Goal: Task Accomplishment & Management: Manage account settings

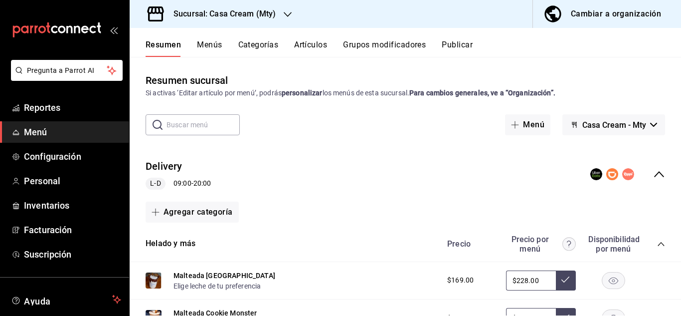
click at [373, 48] on button "Grupos modificadores" at bounding box center [384, 48] width 83 height 17
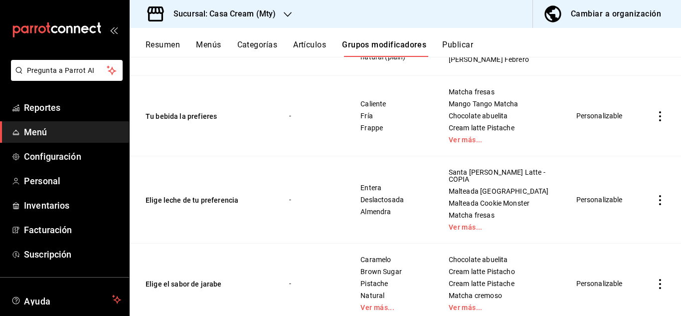
scroll to position [762, 0]
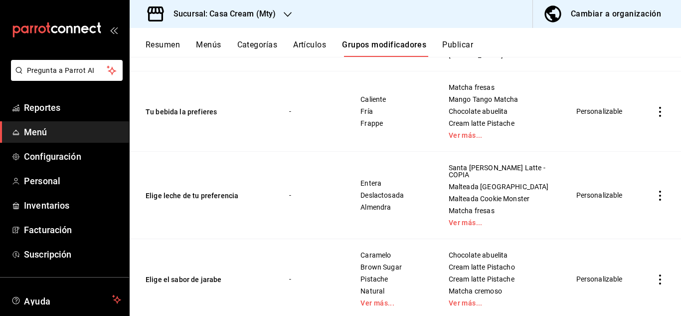
click at [655, 191] on icon "actions" at bounding box center [660, 195] width 10 height 10
click at [595, 214] on icon at bounding box center [598, 216] width 12 height 12
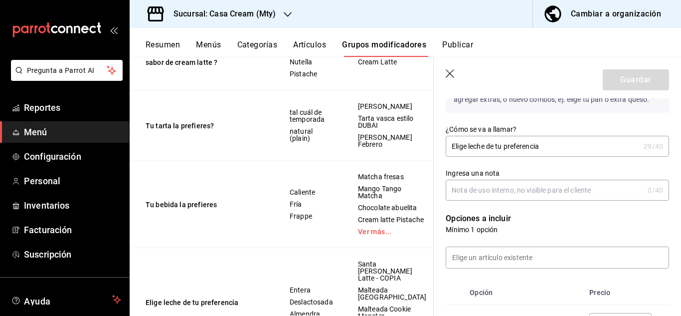
scroll to position [142, 0]
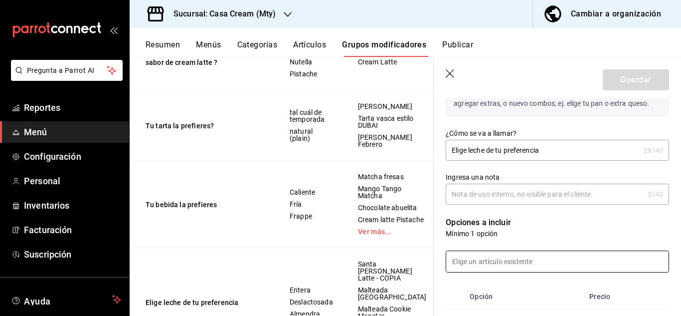
click at [468, 267] on input at bounding box center [557, 261] width 222 height 21
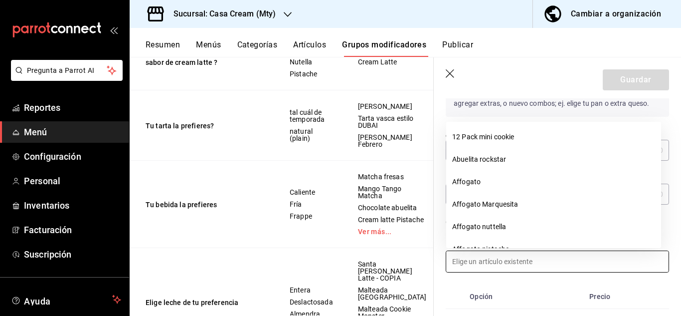
scroll to position [368, 0]
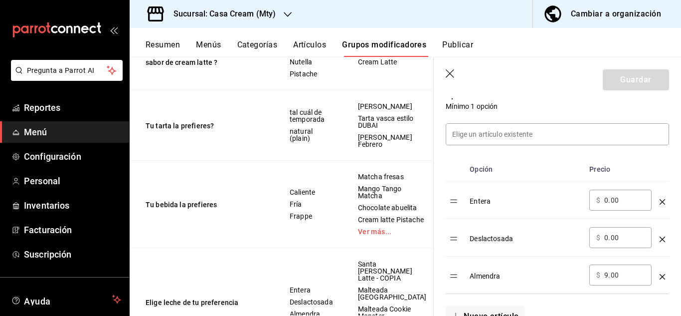
scroll to position [289, 0]
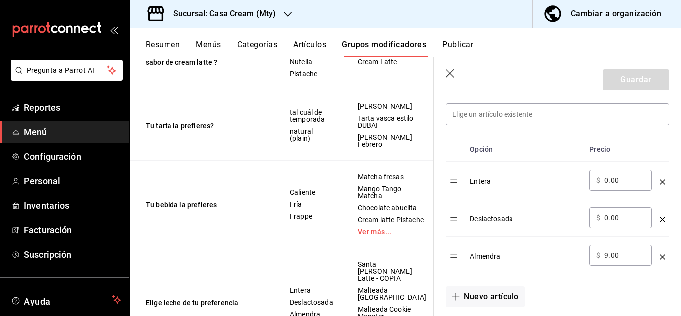
drag, startPoint x: 452, startPoint y: 185, endPoint x: 672, endPoint y: 228, distance: 224.1
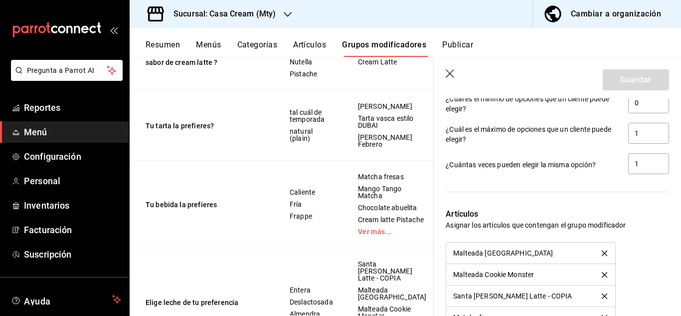
scroll to position [535, 0]
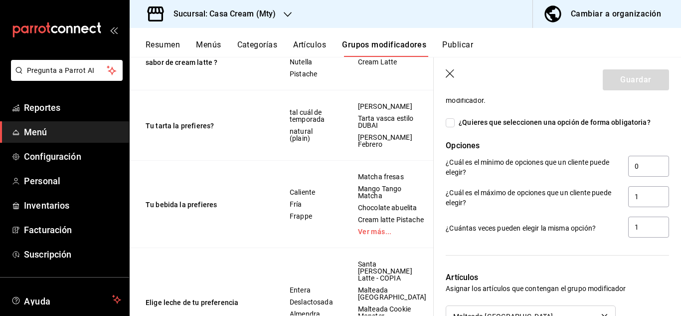
click at [448, 121] on input "¿Quieres que seleccionen una opción de forma obligatoria?" at bounding box center [450, 122] width 9 height 9
checkbox input "true"
type input "1"
click at [450, 123] on input "¿Quieres que seleccionen una opción de forma obligatoria?" at bounding box center [450, 122] width 9 height 9
checkbox input "false"
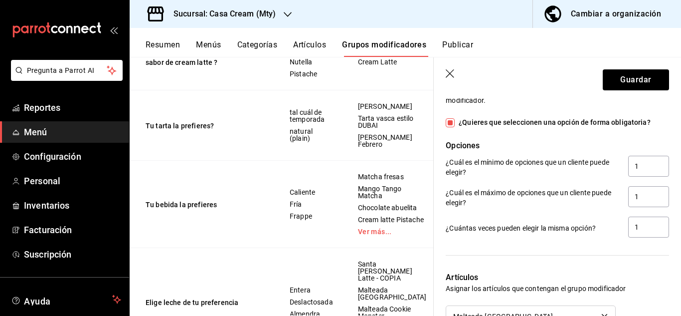
type input "0"
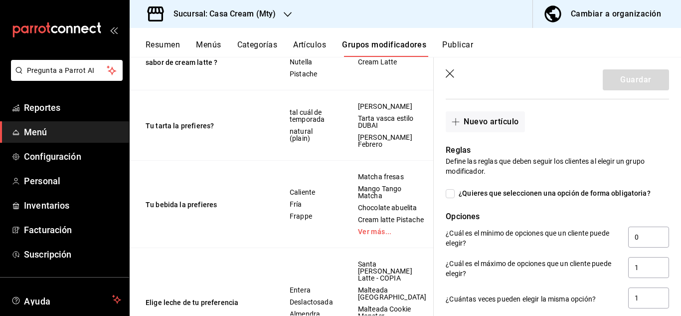
scroll to position [448, 0]
